Goal: Information Seeking & Learning: Learn about a topic

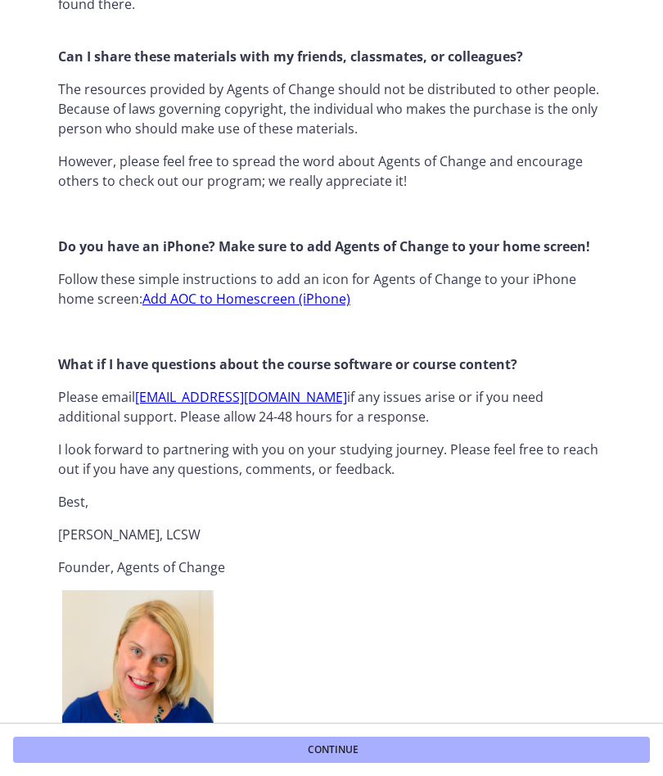
click at [605, 736] on button "Continue" at bounding box center [331, 749] width 637 height 26
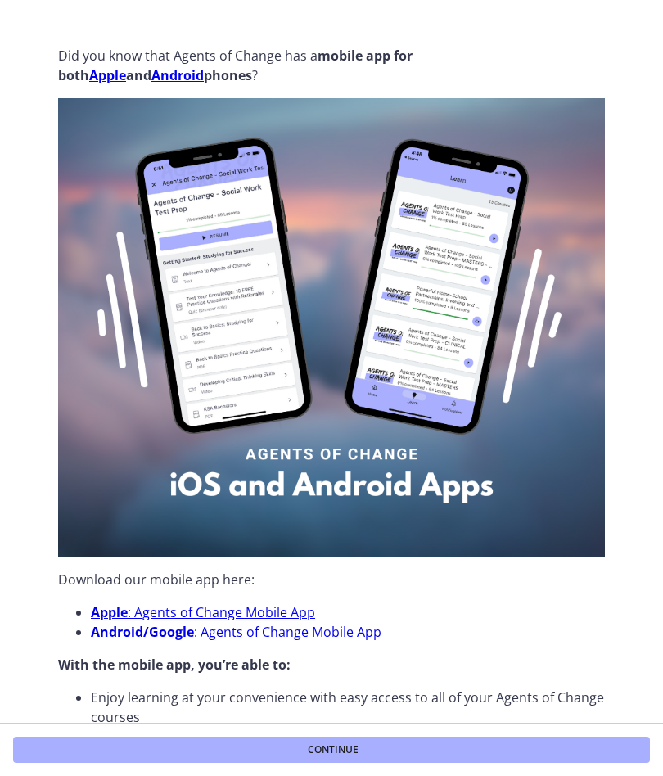
click at [618, 738] on button "Continue" at bounding box center [331, 749] width 637 height 26
